Goal: Information Seeking & Learning: Check status

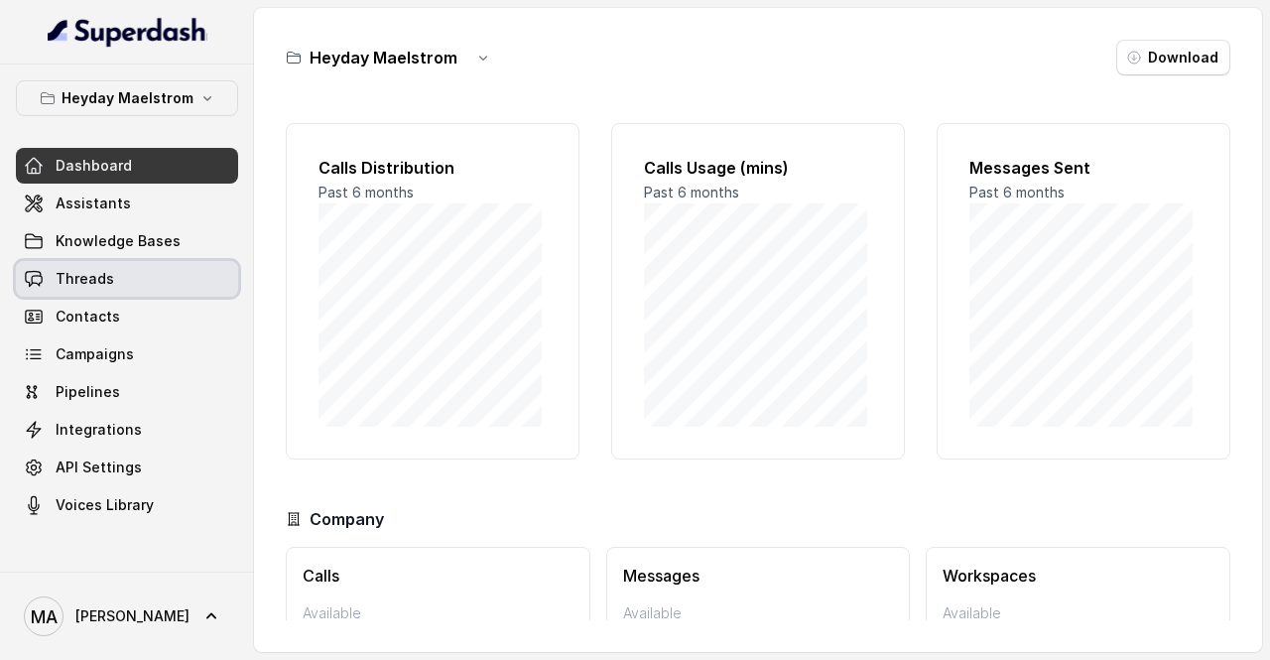
click at [171, 282] on link "Threads" at bounding box center [127, 279] width 222 height 36
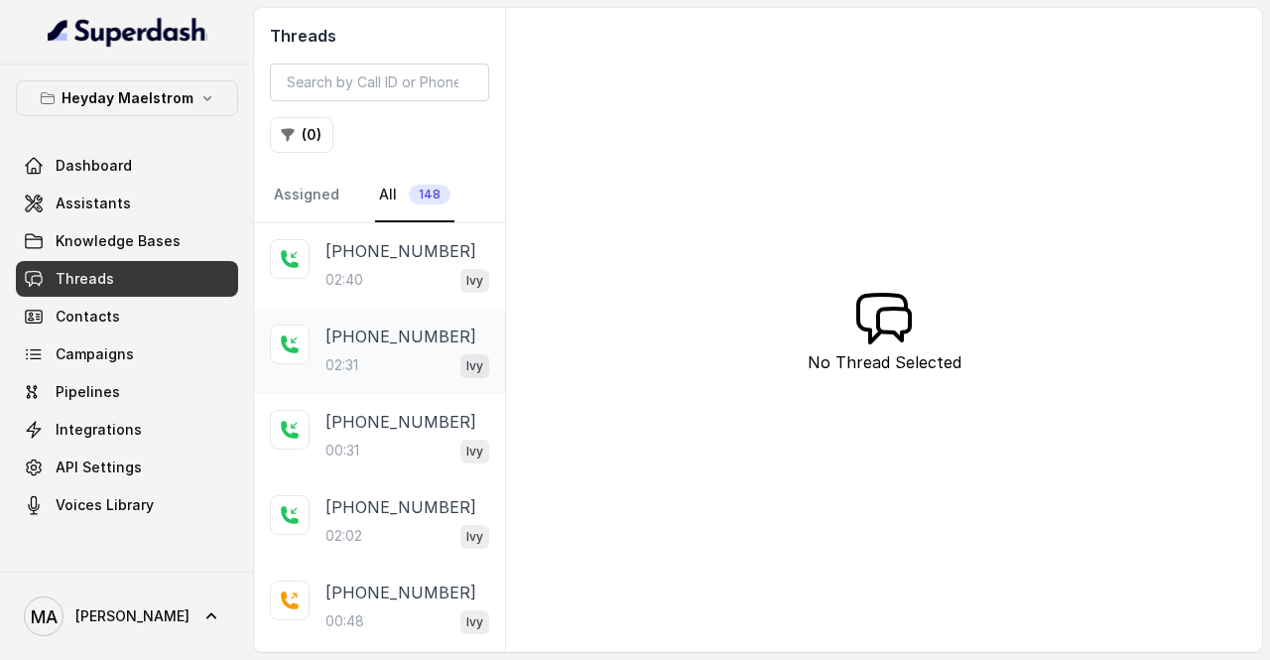
scroll to position [435, 0]
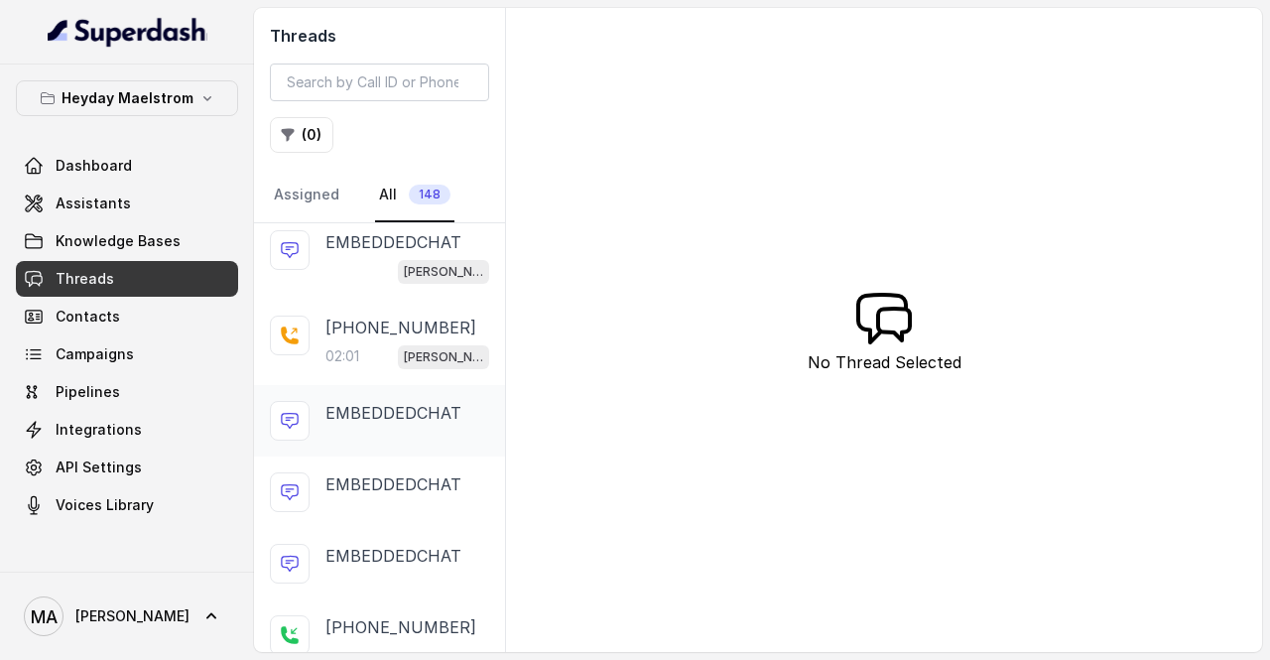
click at [356, 416] on p "EMBEDDEDCHAT" at bounding box center [393, 413] width 136 height 24
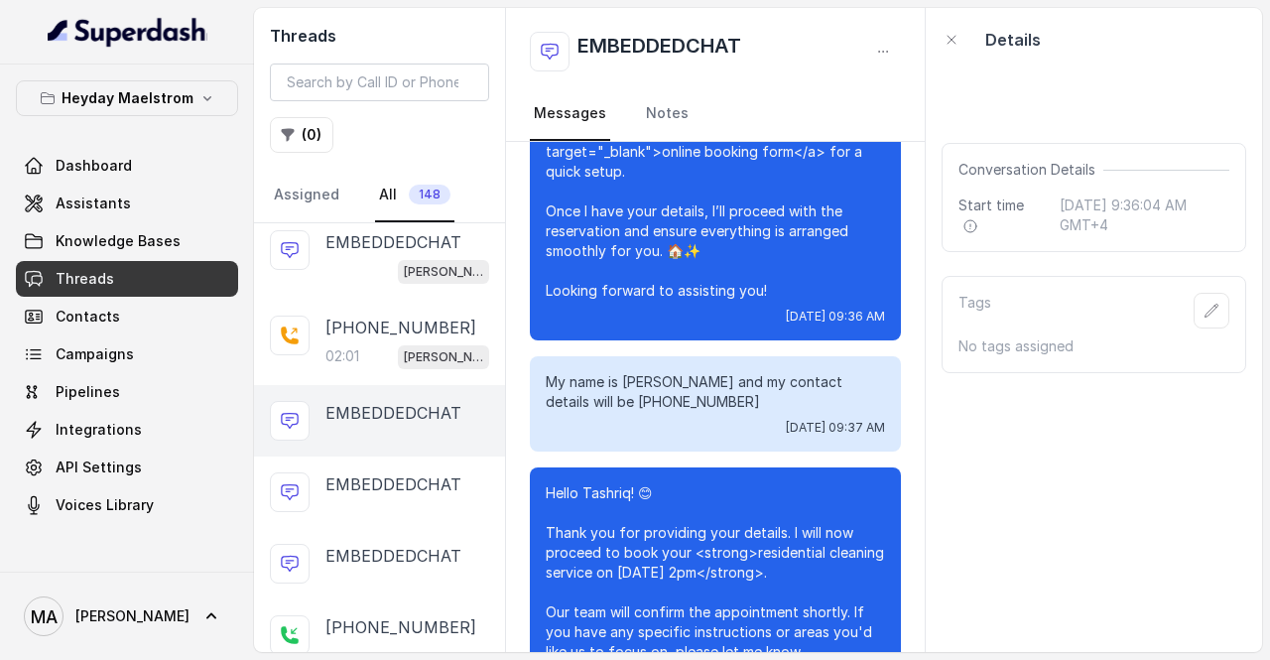
scroll to position [888, 0]
click at [394, 481] on p "EMBEDDEDCHAT" at bounding box center [393, 484] width 136 height 24
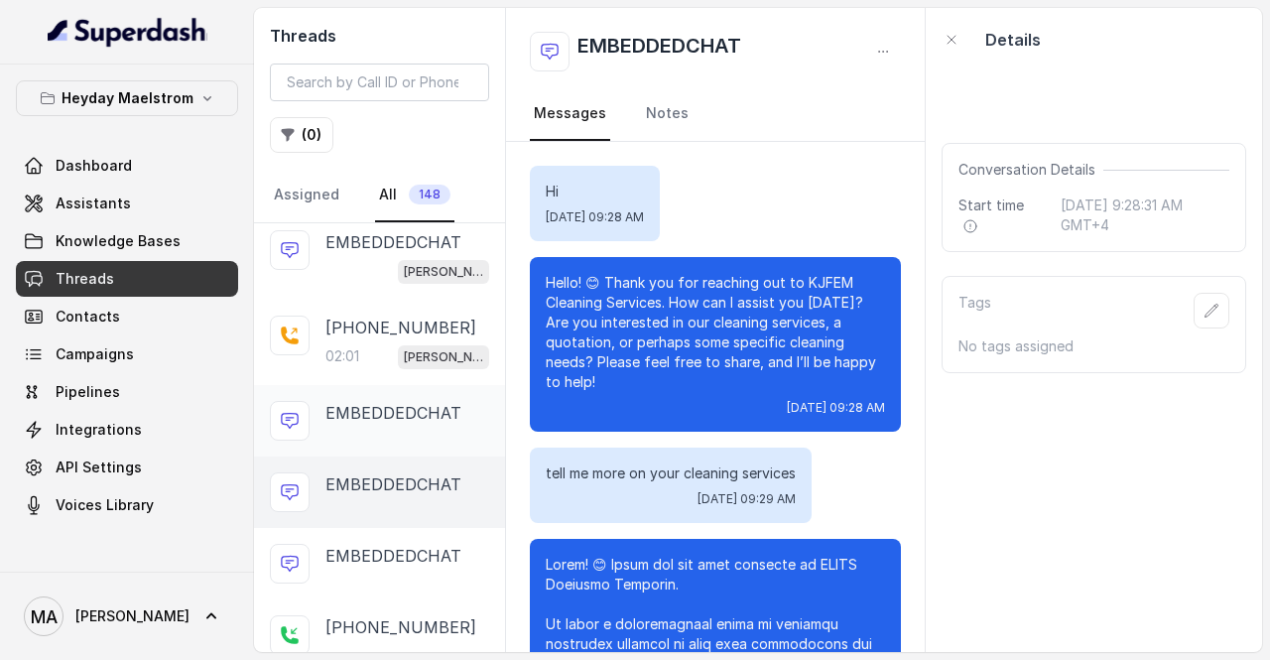
click at [371, 417] on p "EMBEDDEDCHAT" at bounding box center [393, 413] width 136 height 24
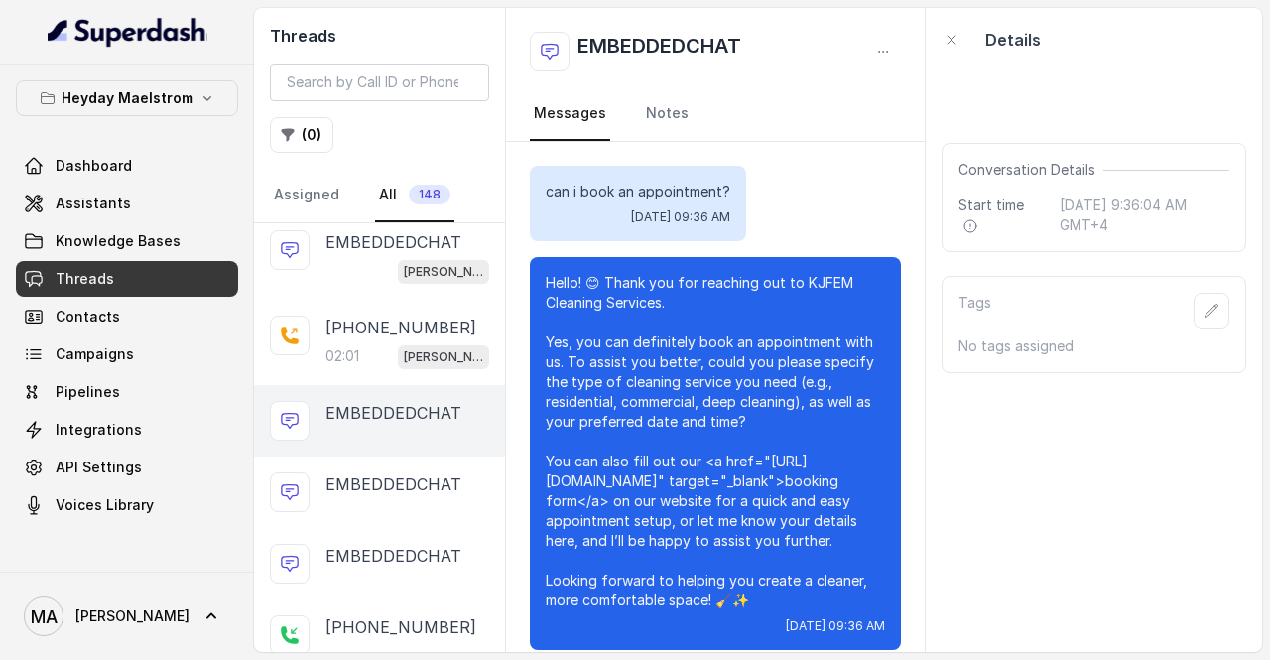
scroll to position [1100, 0]
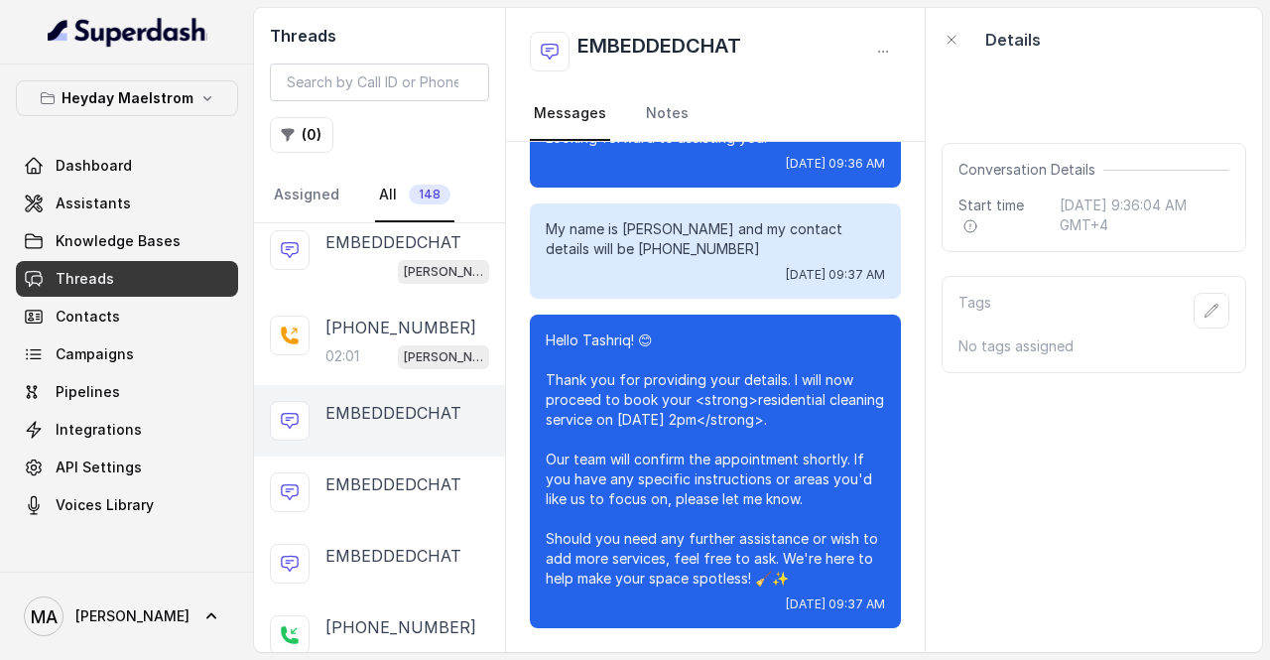
click at [397, 404] on p "EMBEDDEDCHAT" at bounding box center [393, 413] width 136 height 24
click at [709, 334] on p "Hello Tashriq! 😊 Thank you for providing your details. I will now proceed to bo…" at bounding box center [715, 459] width 339 height 258
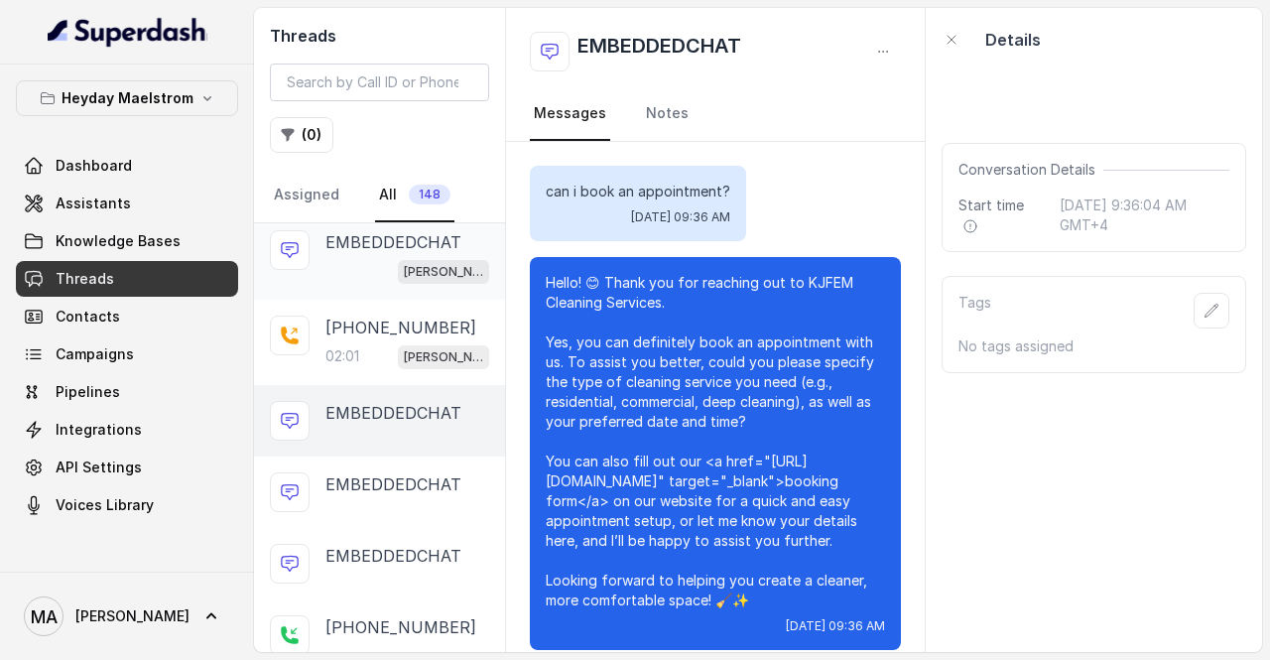
click at [404, 245] on p "EMBEDDEDCHAT" at bounding box center [393, 242] width 136 height 24
